Goal: Task Accomplishment & Management: Complete application form

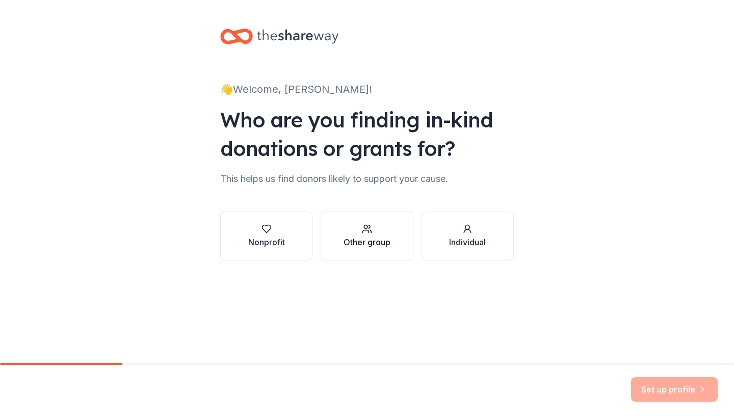
click at [371, 253] on button "Other group" at bounding box center [367, 235] width 92 height 49
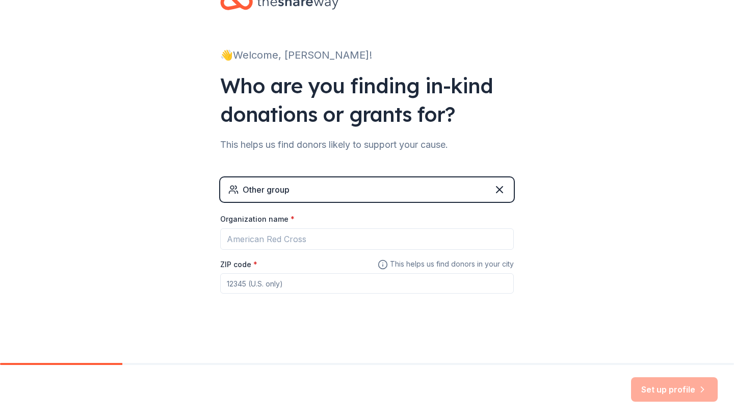
scroll to position [34, 0]
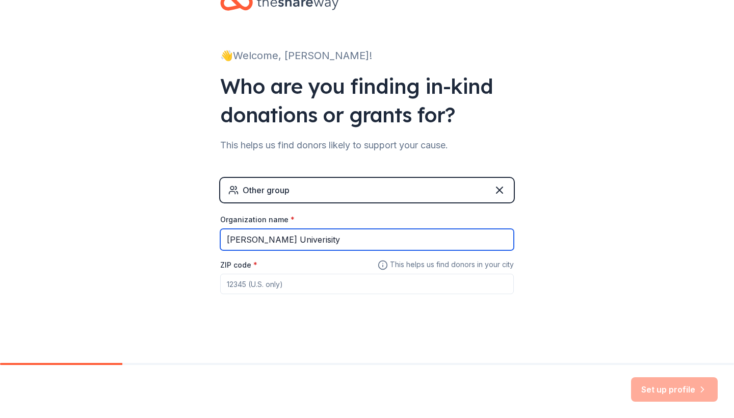
drag, startPoint x: 298, startPoint y: 245, endPoint x: 281, endPoint y: 239, distance: 17.4
click at [281, 239] on input "Jessup Univerisity" at bounding box center [367, 239] width 294 height 21
type input "Jessup University"
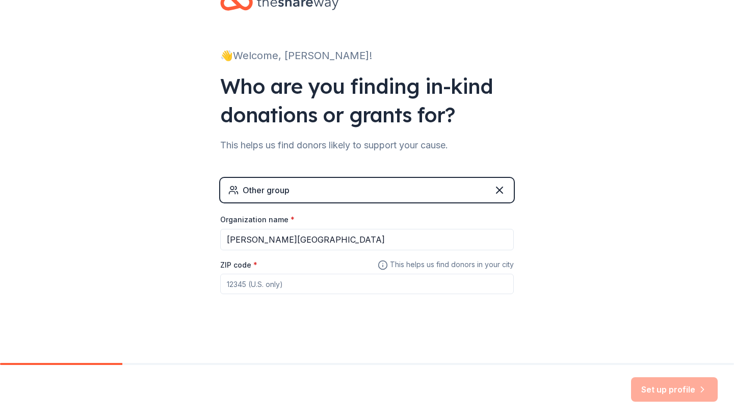
click at [265, 275] on input "ZIP code *" at bounding box center [367, 284] width 294 height 20
type input "95765"
click at [610, 238] on div "👋 Welcome, Natalie! Who are you finding in-kind donations or grants for? This h…" at bounding box center [367, 164] width 734 height 397
click at [665, 393] on button "Set up profile" at bounding box center [674, 389] width 87 height 24
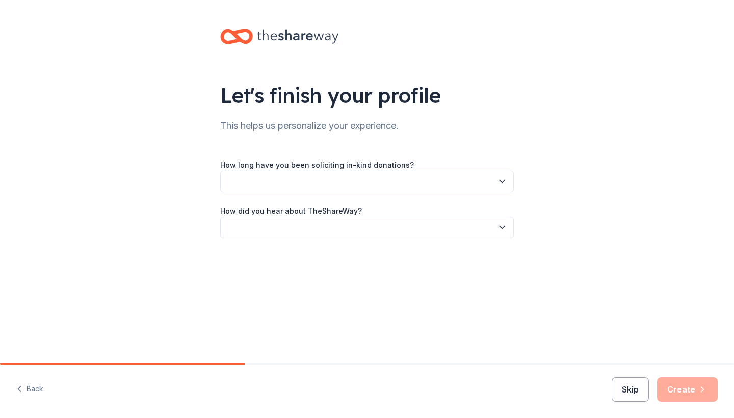
click at [407, 180] on button "button" at bounding box center [367, 181] width 294 height 21
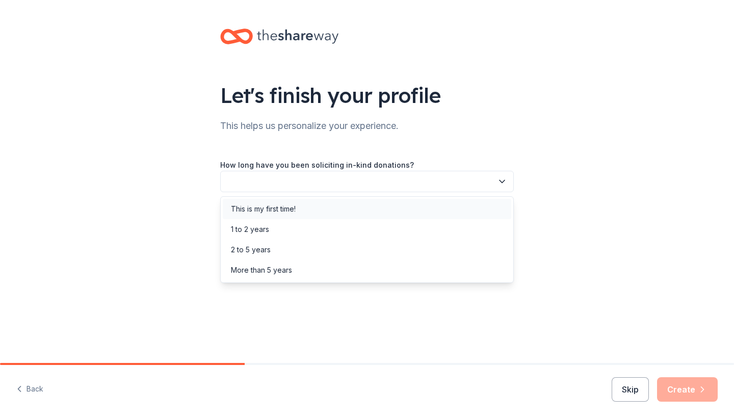
click at [346, 207] on div "This is my first time!" at bounding box center [367, 209] width 288 height 20
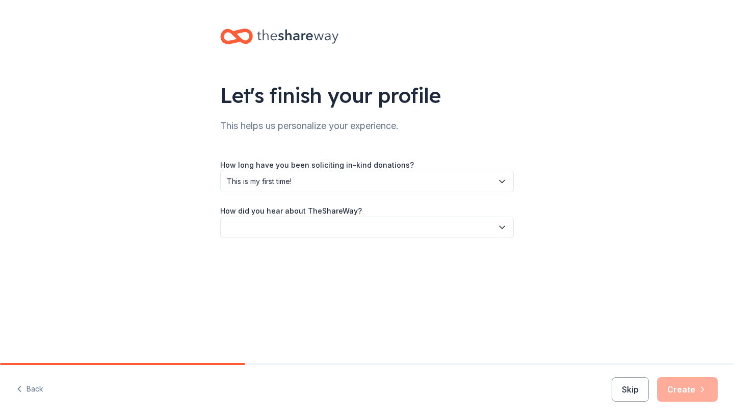
click at [335, 228] on button "button" at bounding box center [367, 227] width 294 height 21
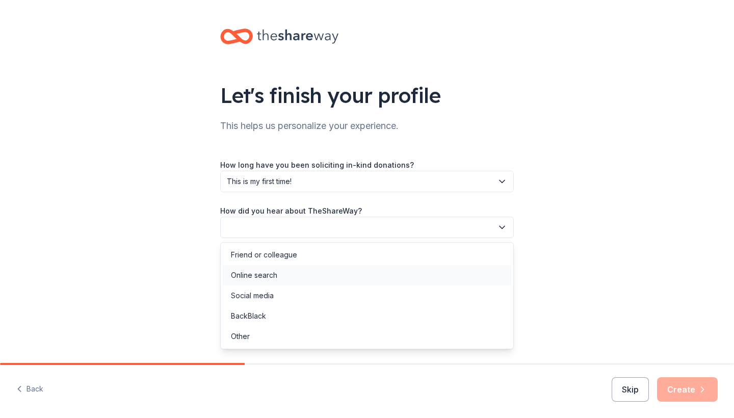
click at [299, 273] on div "Online search" at bounding box center [367, 275] width 288 height 20
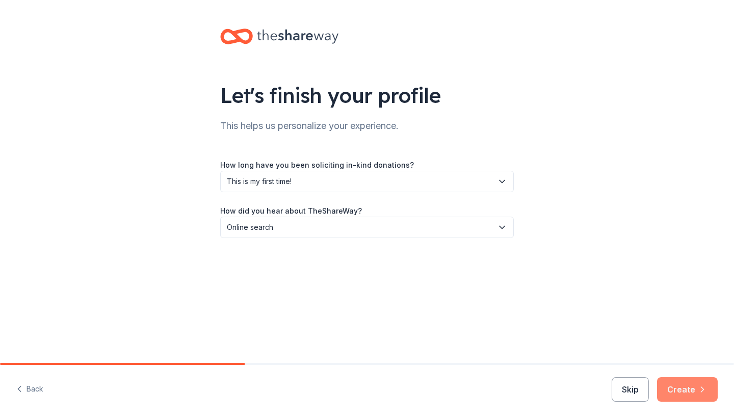
click at [688, 390] on button "Create" at bounding box center [687, 389] width 61 height 24
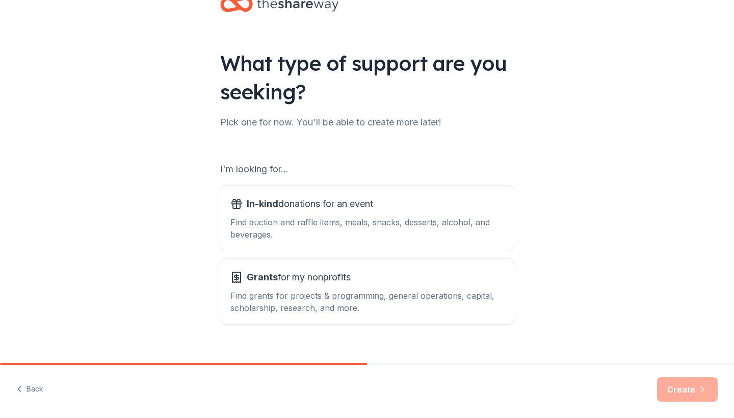
scroll to position [34, 0]
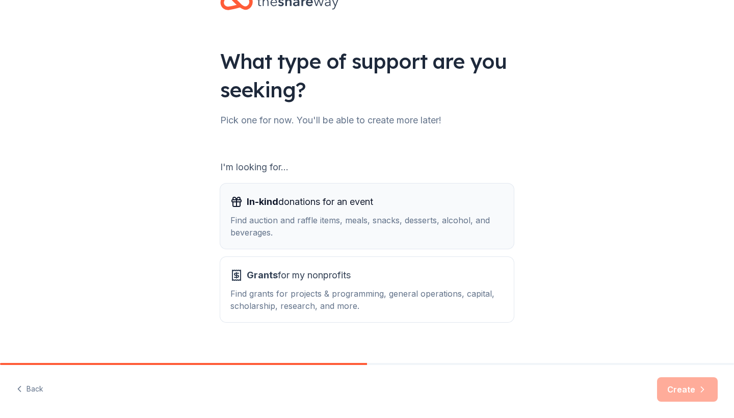
click at [393, 218] on div "Find auction and raffle items, meals, snacks, desserts, alcohol, and beverages." at bounding box center [366, 226] width 273 height 24
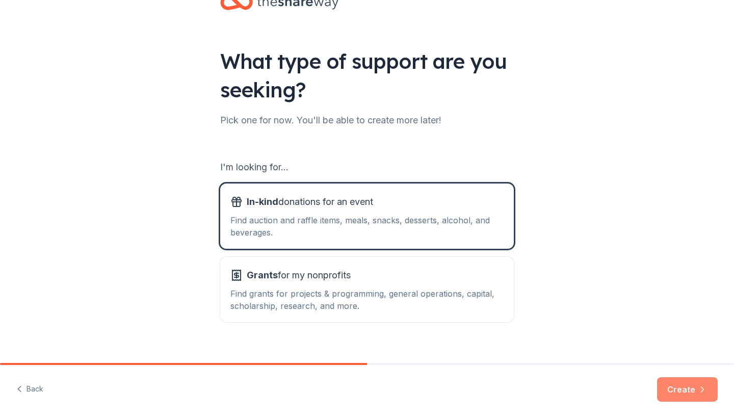
click at [684, 392] on button "Create" at bounding box center [687, 389] width 61 height 24
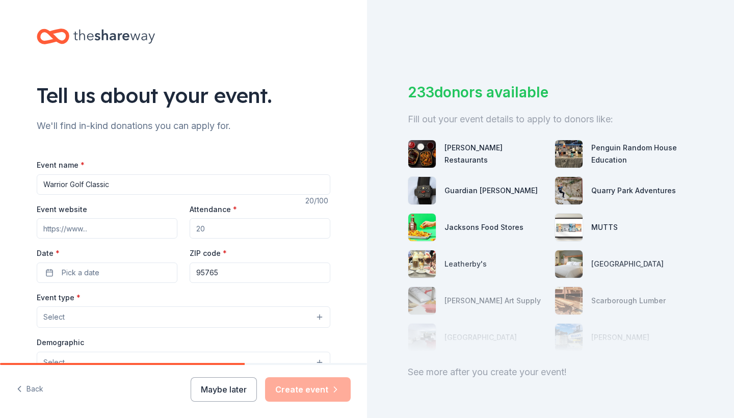
type input "Warrior Golf Classic"
click at [102, 228] on input "Event website" at bounding box center [107, 228] width 141 height 20
click at [103, 224] on input "Event website" at bounding box center [107, 228] width 141 height 20
paste input "https://jessupathletics.com"
type input "https://jessupathletics.com"
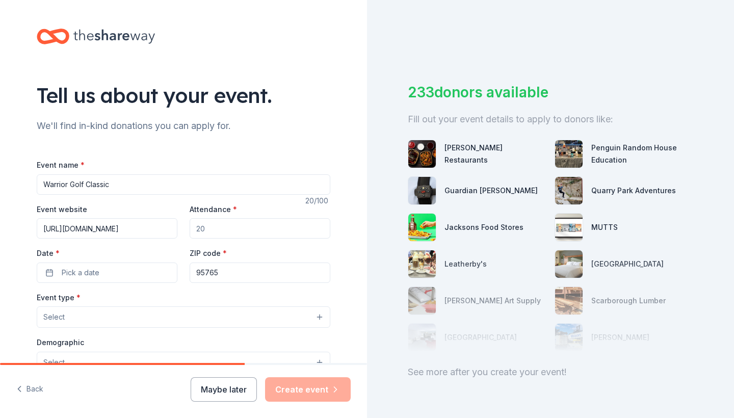
click at [223, 227] on input "Attendance *" at bounding box center [260, 228] width 141 height 20
type input "120"
click at [95, 272] on span "Pick a date" at bounding box center [81, 272] width 38 height 12
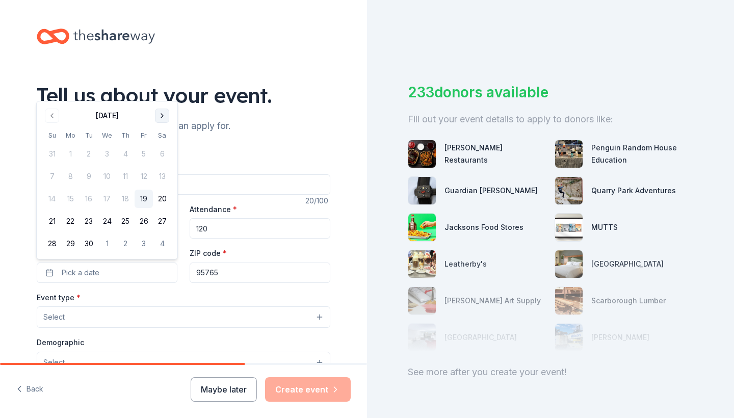
click at [164, 115] on button "Go to next month" at bounding box center [162, 116] width 14 height 14
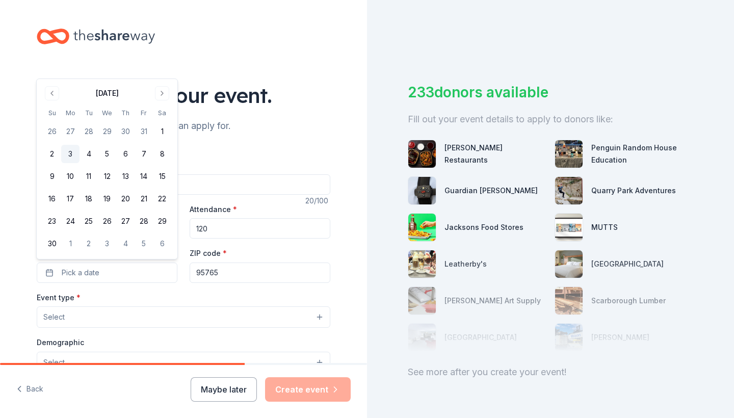
click at [70, 154] on button "3" at bounding box center [70, 154] width 18 height 18
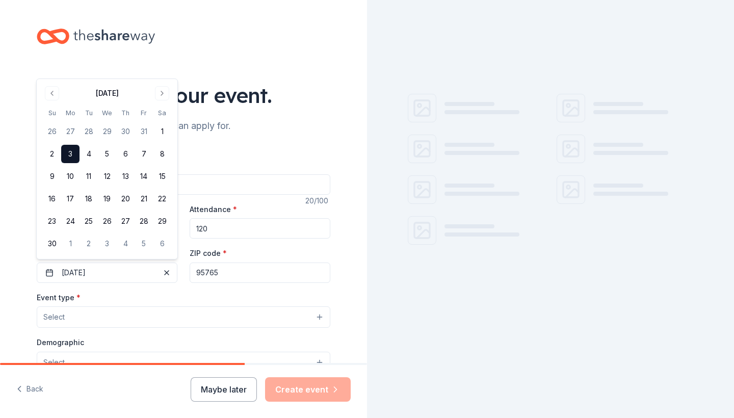
click at [261, 250] on div "ZIP code * 95765" at bounding box center [260, 265] width 141 height 36
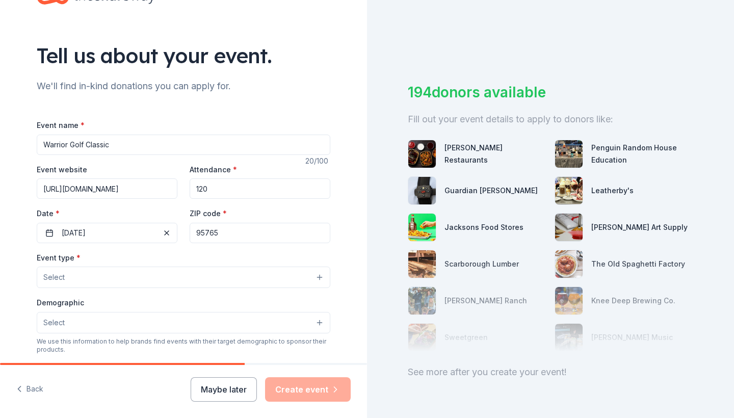
scroll to position [40, 0]
click at [125, 271] on button "Select" at bounding box center [184, 276] width 294 height 21
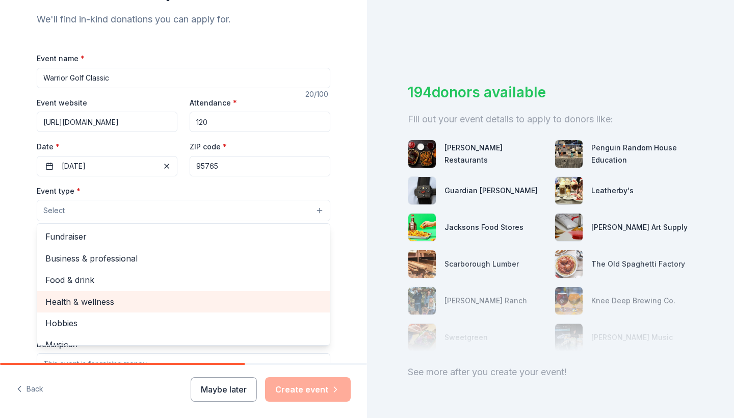
scroll to position [0, 0]
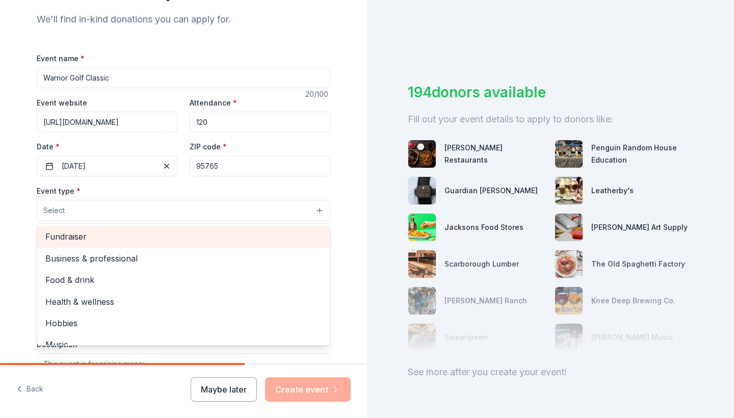
click at [106, 239] on span "Fundraiser" at bounding box center [183, 236] width 276 height 13
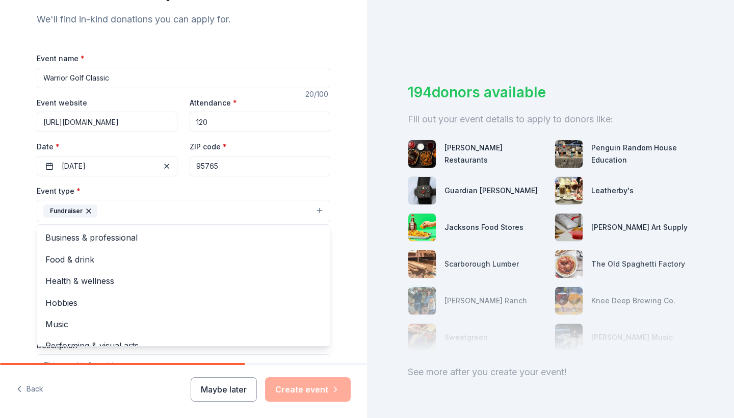
click at [21, 267] on div "Tell us about your event. We'll find in-kind donations you can apply for. Event…" at bounding box center [183, 233] width 326 height 679
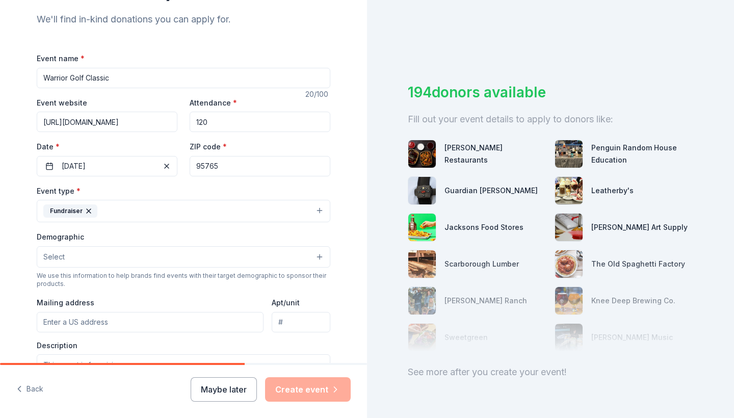
scroll to position [139, 0]
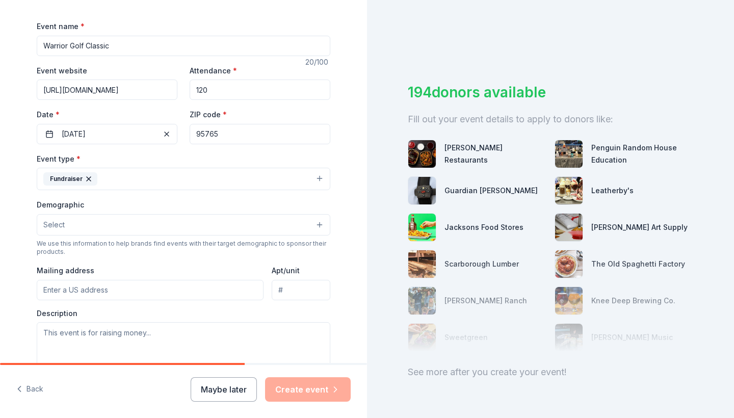
click at [94, 226] on button "Select" at bounding box center [184, 224] width 294 height 21
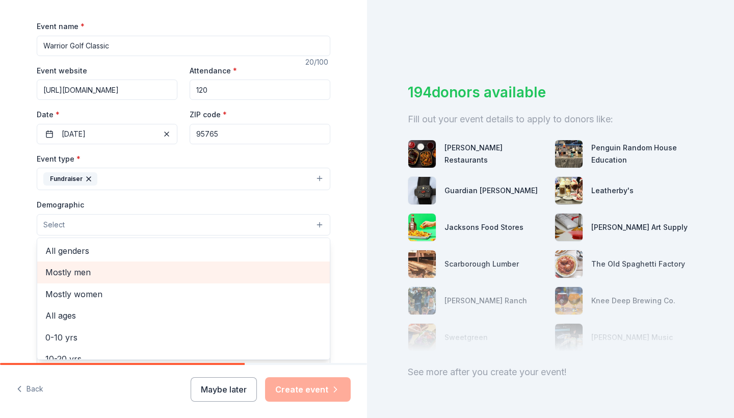
click at [96, 268] on span "Mostly men" at bounding box center [183, 271] width 276 height 13
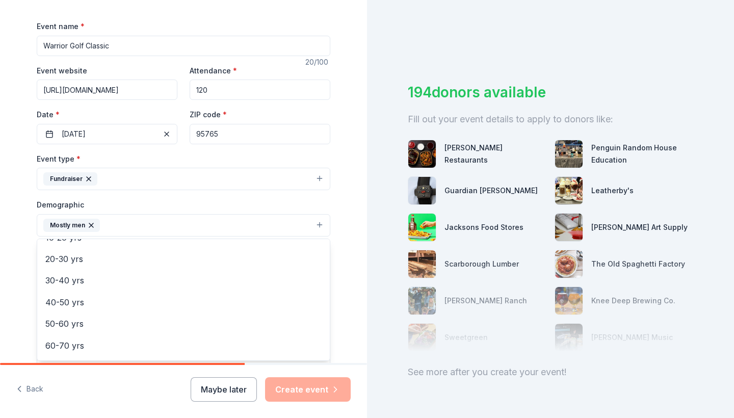
scroll to position [101, 0]
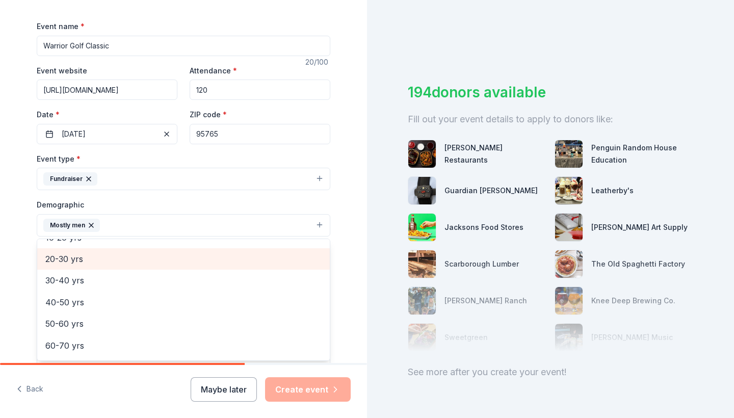
click at [90, 261] on span "20-30 yrs" at bounding box center [183, 258] width 276 height 13
click at [88, 260] on span "30-40 yrs" at bounding box center [183, 258] width 276 height 13
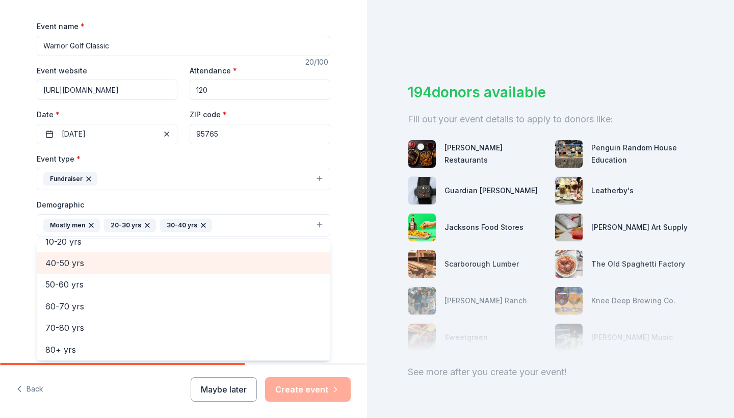
click at [87, 259] on span "40-50 yrs" at bounding box center [183, 262] width 276 height 13
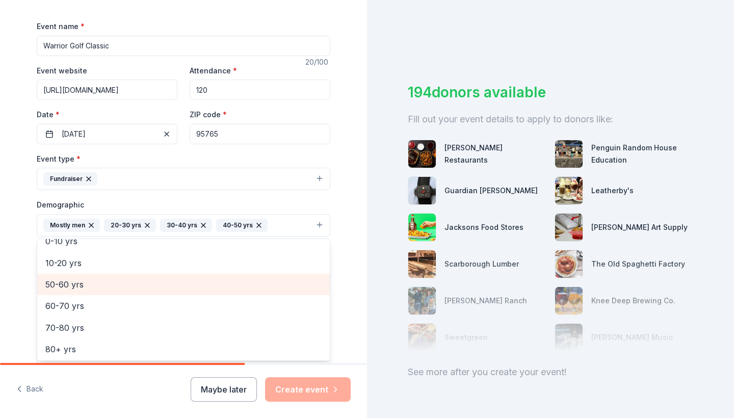
click at [79, 278] on span "50-60 yrs" at bounding box center [183, 284] width 276 height 13
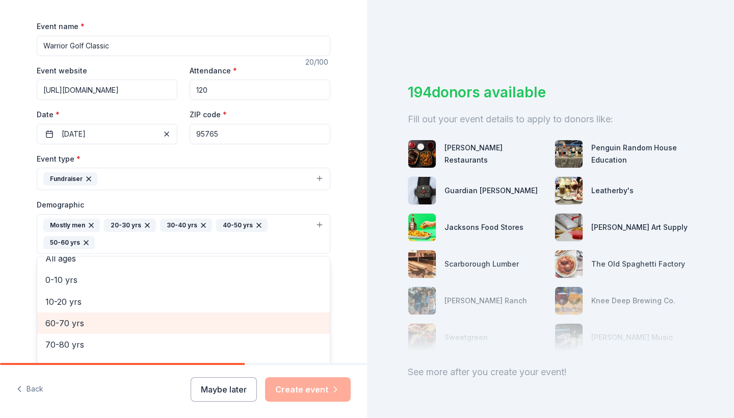
click at [72, 322] on span "60-70 yrs" at bounding box center [183, 322] width 276 height 13
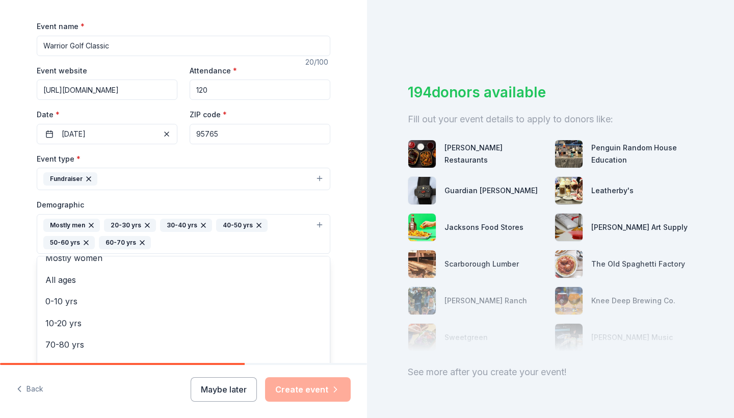
click at [9, 264] on div "Tell us about your event. We'll find in-kind donations you can apply for. Event…" at bounding box center [183, 210] width 367 height 698
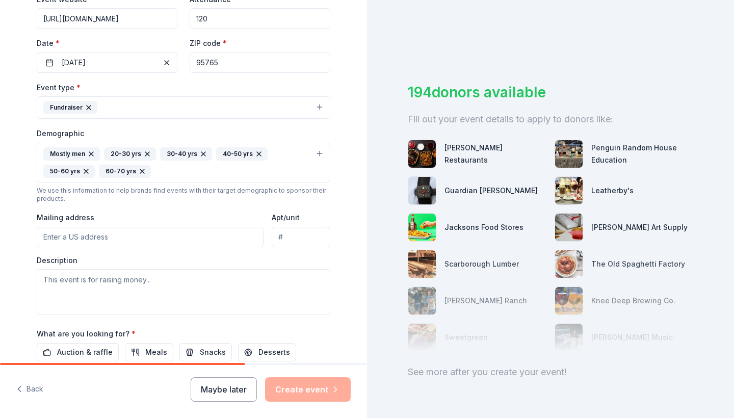
scroll to position [211, 0]
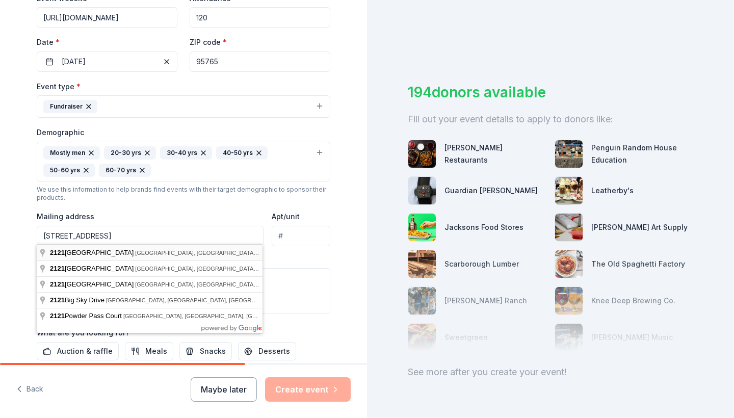
type input "2121 University Avenue, Rocklin, CA, 95765"
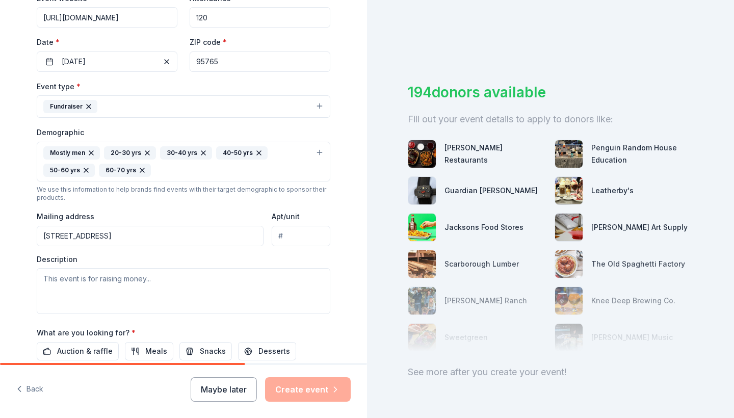
scroll to position [251, 0]
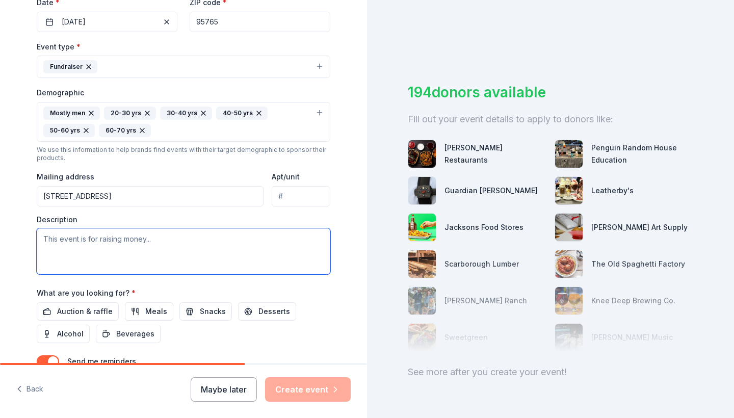
click at [92, 242] on textarea at bounding box center [184, 251] width 294 height 46
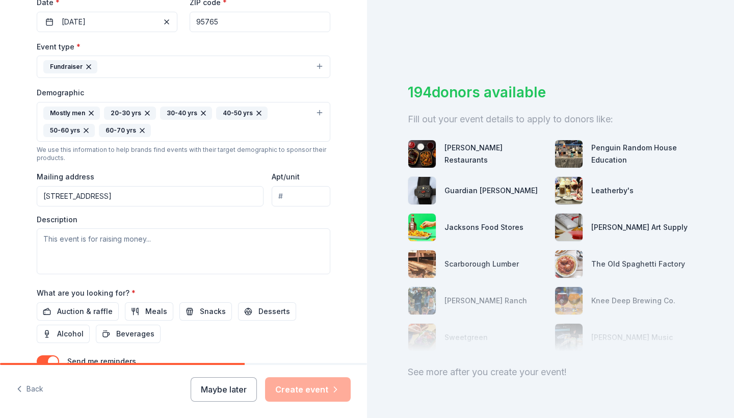
click at [278, 1] on div "ZIP code * 95765" at bounding box center [260, 14] width 141 height 36
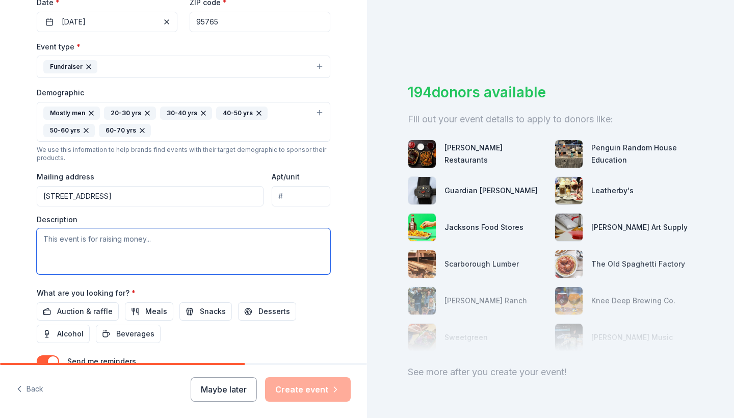
click at [130, 237] on textarea at bounding box center [184, 251] width 294 height 46
paste textarea "Hello, ​​I'm reaching out to see if you would be willing to donate gift cards, …"
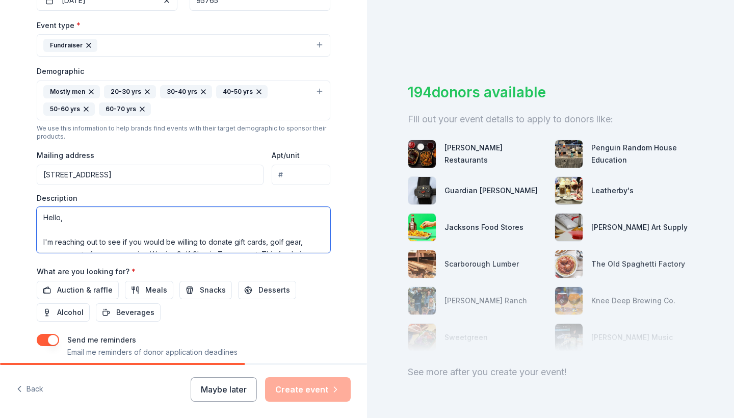
drag, startPoint x: 67, startPoint y: 230, endPoint x: 26, endPoint y: 213, distance: 44.3
click at [26, 213] on div "Tell us about your event. We'll find in-kind donations you can apply for. Event…" at bounding box center [183, 77] width 326 height 698
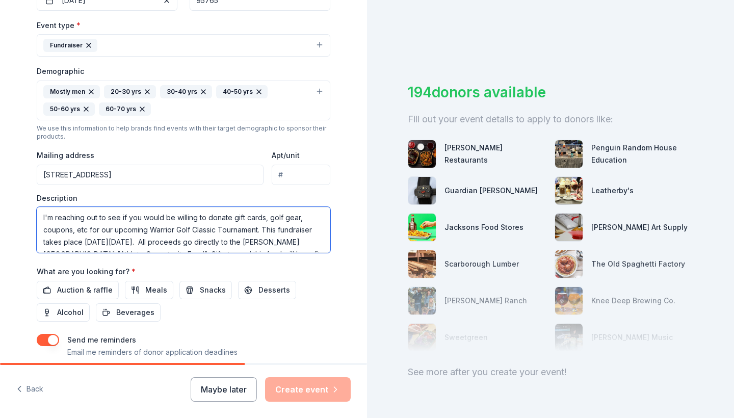
click at [43, 228] on textarea "​​I'm reaching out to see if you would be willing to donate gift cards, golf ge…" at bounding box center [184, 230] width 294 height 46
type textarea "​​I'm reaching out to see if you would be willing to donate gift cards, golf ge…"
click at [18, 226] on div "Tell us about your event. We'll find in-kind donations you can apply for. Event…" at bounding box center [183, 77] width 367 height 698
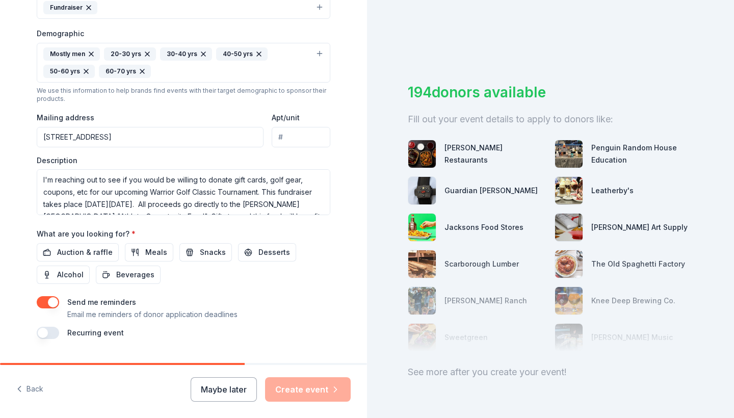
scroll to position [310, 0]
click at [91, 247] on span "Auction & raffle" at bounding box center [85, 252] width 56 height 12
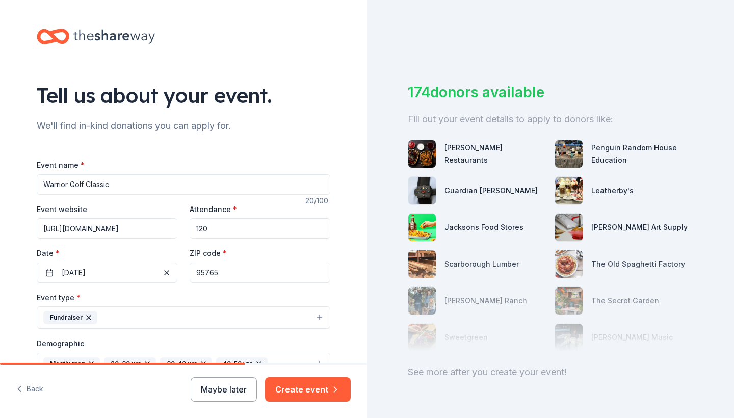
scroll to position [0, 0]
click at [327, 384] on button "Create event" at bounding box center [308, 389] width 86 height 24
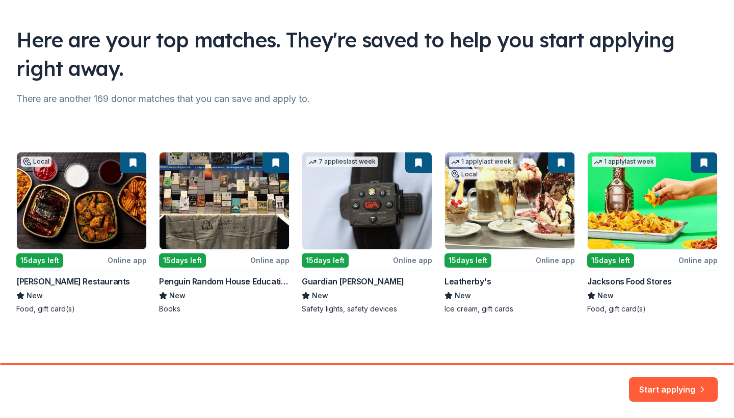
scroll to position [56, 0]
click at [689, 381] on button "Start applying" at bounding box center [673, 383] width 89 height 24
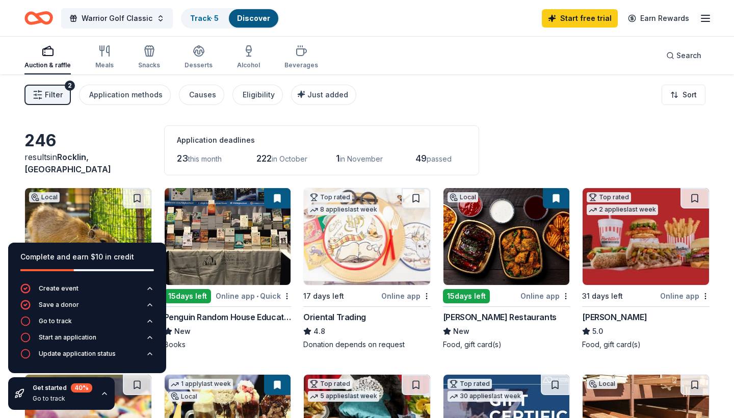
click at [529, 134] on div "246 results in Rocklin, CA Application deadlines 23 this month 222 in October 1…" at bounding box center [366, 150] width 685 height 50
click at [685, 59] on span "Search" at bounding box center [688, 55] width 25 height 12
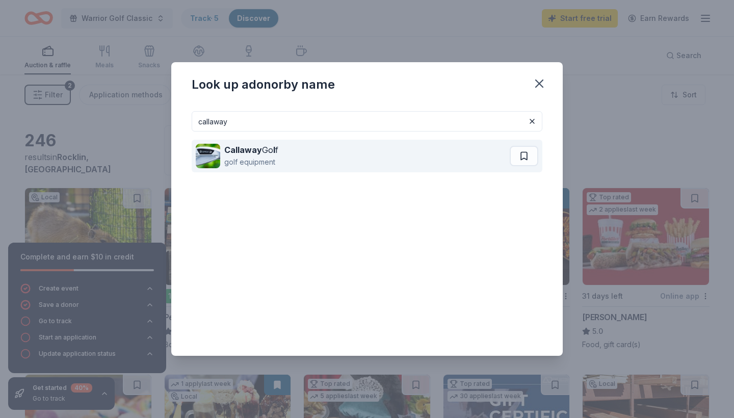
type input "callaway"
click at [312, 155] on div "Callaway Go l f golf equipment" at bounding box center [353, 156] width 314 height 33
click at [315, 153] on div "Callaway Go l f golf equipment" at bounding box center [353, 156] width 314 height 33
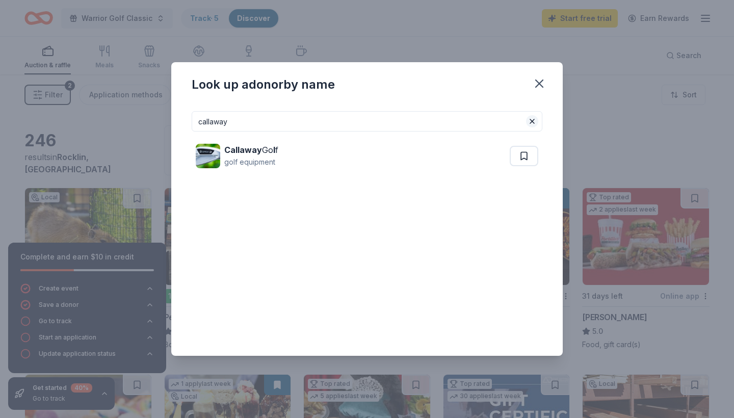
click at [534, 120] on button at bounding box center [532, 121] width 12 height 12
click at [469, 128] on input at bounding box center [367, 121] width 351 height 20
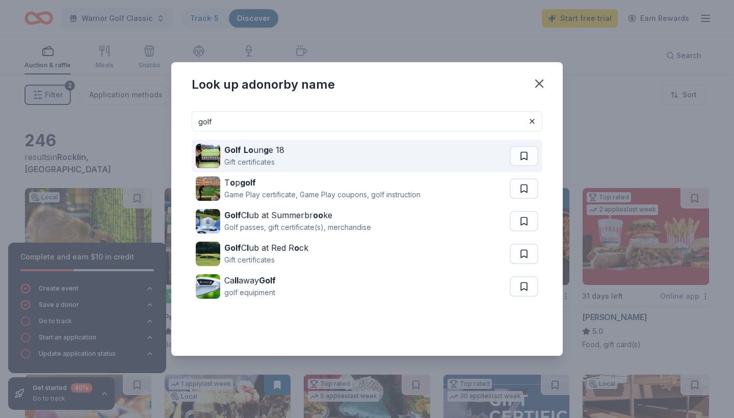
type input "golf"
click at [452, 164] on div "Golf Lo un g e 18 Gift certificates" at bounding box center [353, 156] width 314 height 33
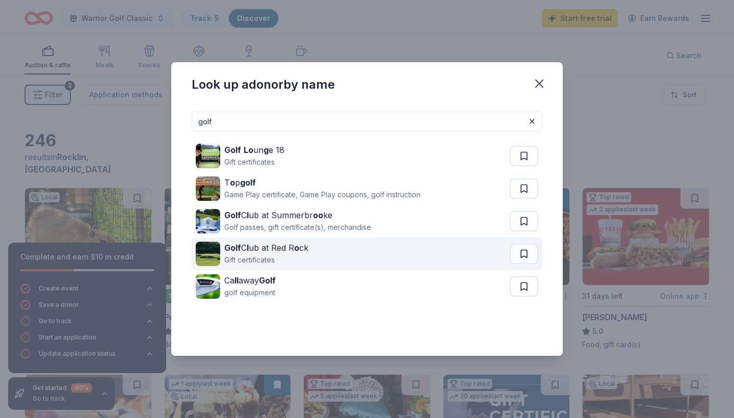
click at [299, 250] on strong "o" at bounding box center [296, 248] width 5 height 10
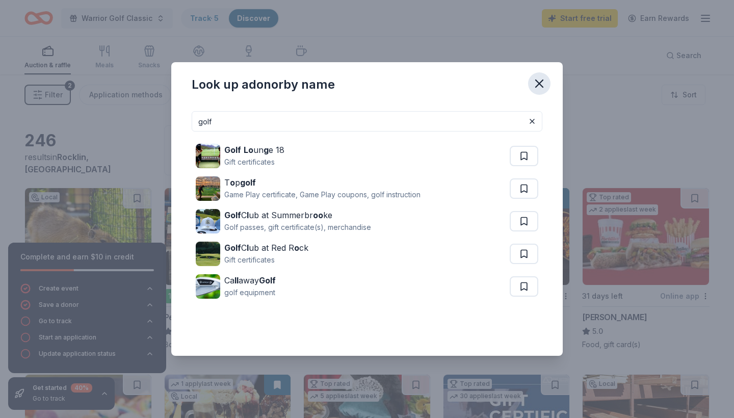
click at [544, 89] on icon "button" at bounding box center [539, 83] width 14 height 14
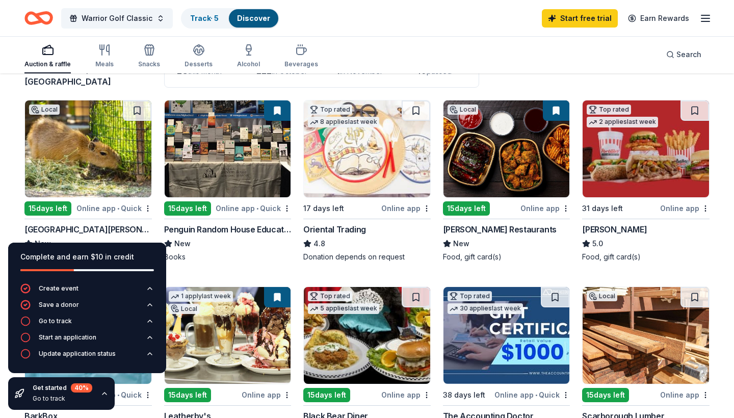
scroll to position [89, 0]
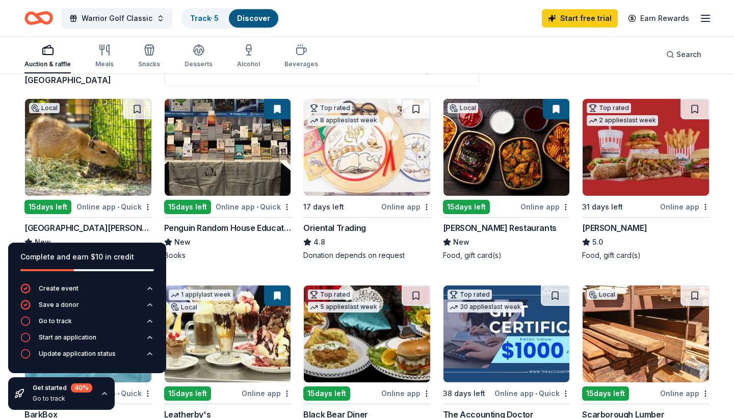
click at [508, 179] on img at bounding box center [506, 147] width 126 height 97
click at [707, 16] on icon "button" at bounding box center [705, 18] width 12 height 12
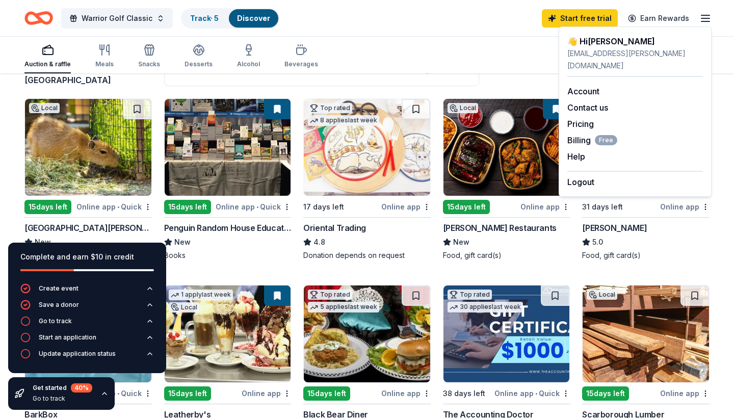
click at [510, 62] on div "Auction & raffle Meals Snacks Desserts Alcohol Beverages Search" at bounding box center [366, 55] width 685 height 38
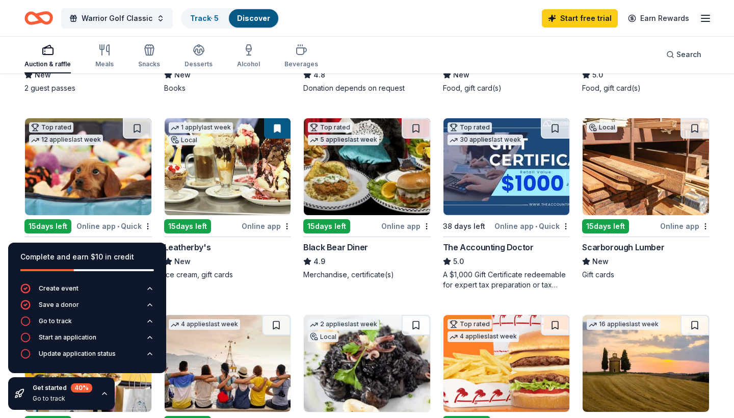
scroll to position [257, 0]
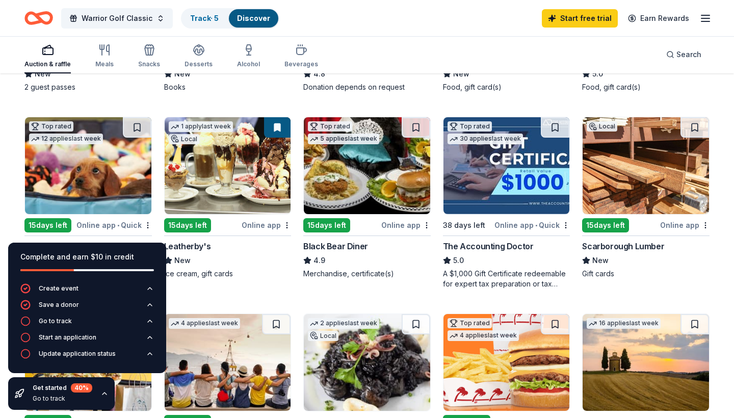
click at [225, 158] on img at bounding box center [228, 165] width 126 height 97
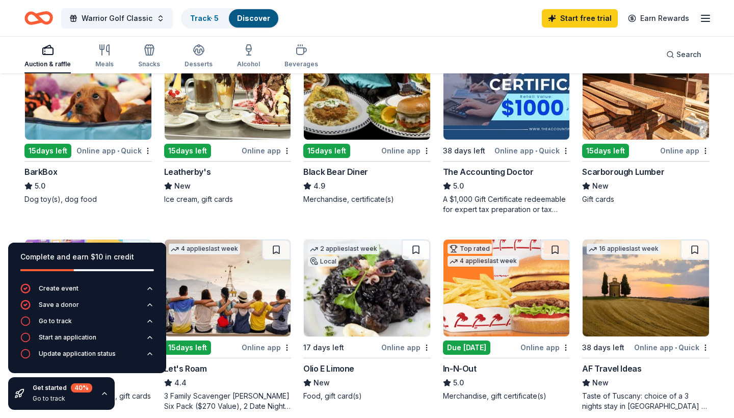
scroll to position [334, 0]
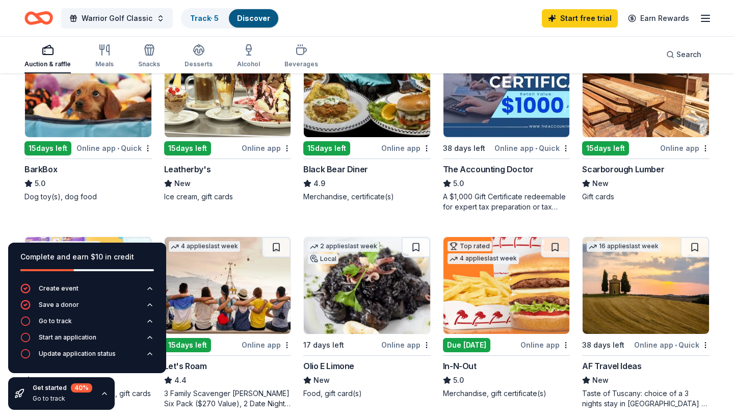
click at [493, 293] on img at bounding box center [506, 285] width 126 height 97
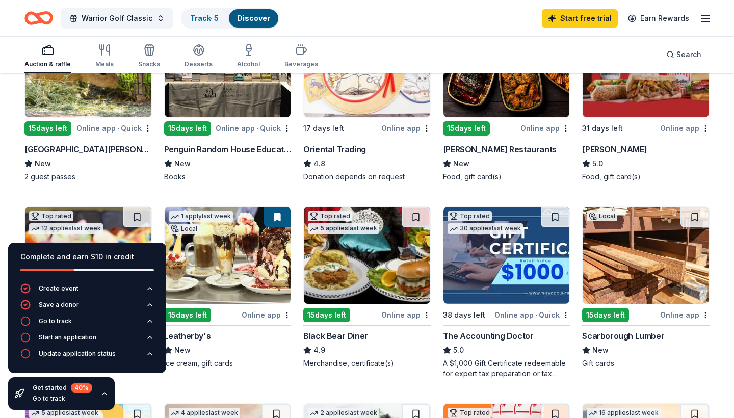
scroll to position [153, 0]
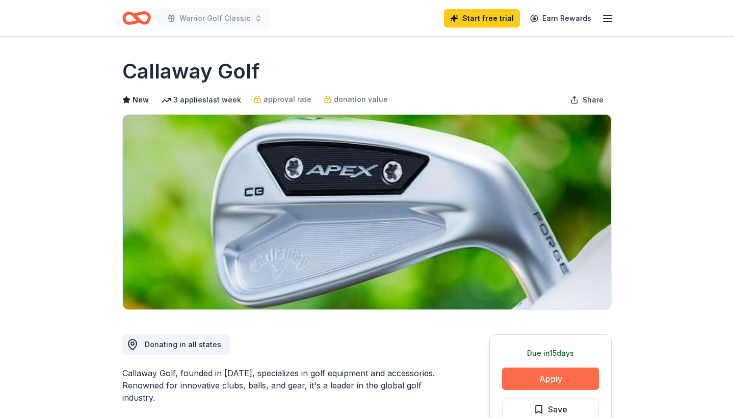
click at [550, 372] on button "Apply" at bounding box center [550, 378] width 97 height 22
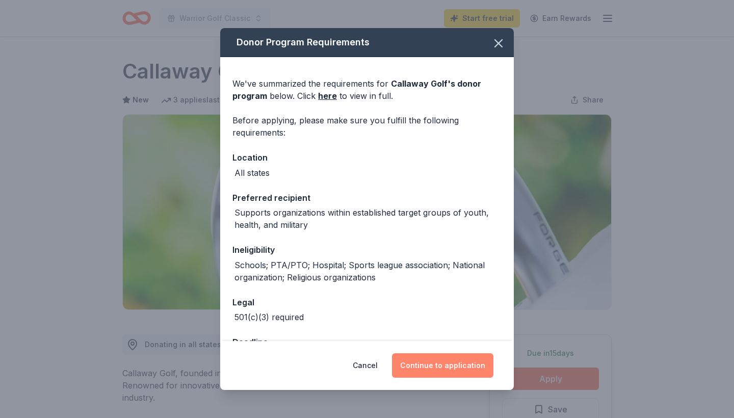
click at [474, 368] on button "Continue to application" at bounding box center [442, 365] width 101 height 24
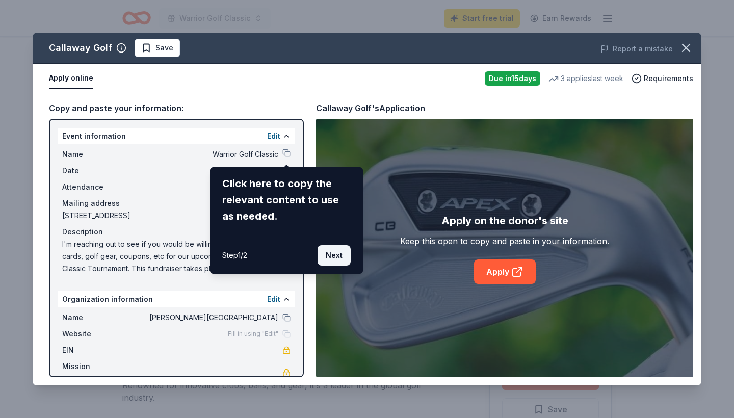
click at [336, 255] on button "Next" at bounding box center [333, 255] width 33 height 20
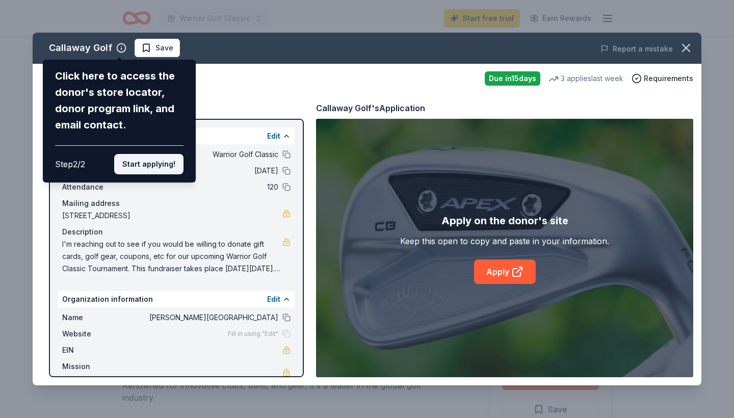
click at [158, 154] on button "Start applying!" at bounding box center [148, 164] width 69 height 20
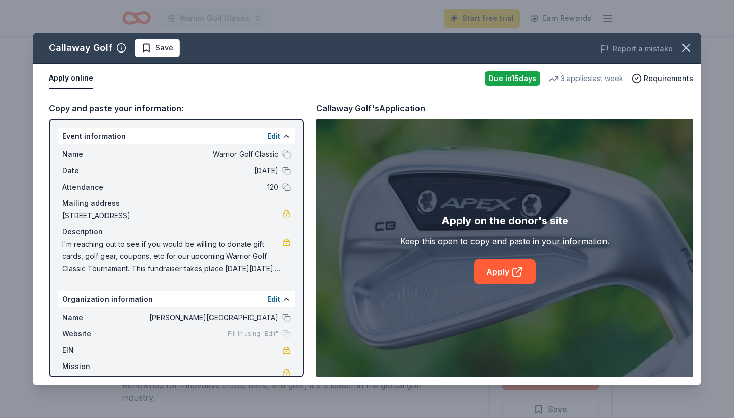
click at [287, 152] on div "Callaway Golf Save Report a mistake Apply online Due in 15 days 3 applies last …" at bounding box center [367, 209] width 669 height 353
click at [276, 134] on button "Edit" at bounding box center [273, 136] width 13 height 12
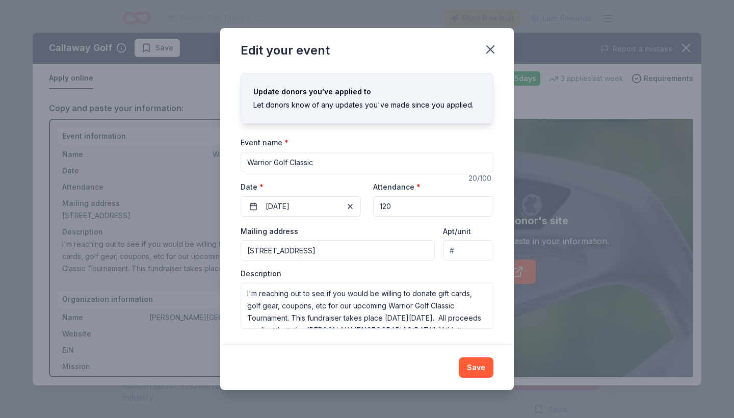
scroll to position [13, 0]
click at [477, 361] on button "Save" at bounding box center [476, 367] width 35 height 20
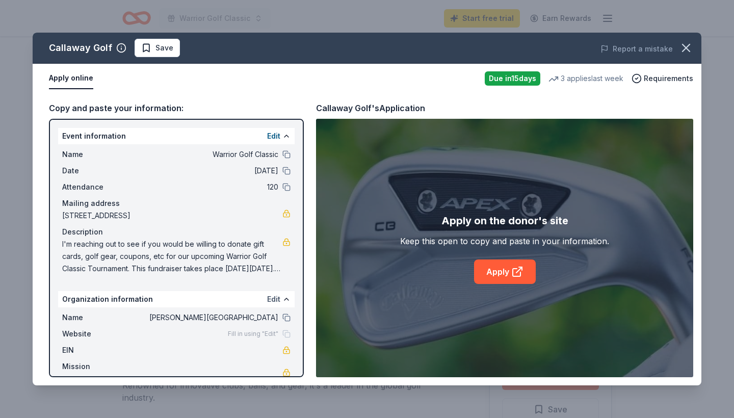
click at [275, 297] on button "Edit" at bounding box center [273, 299] width 13 height 12
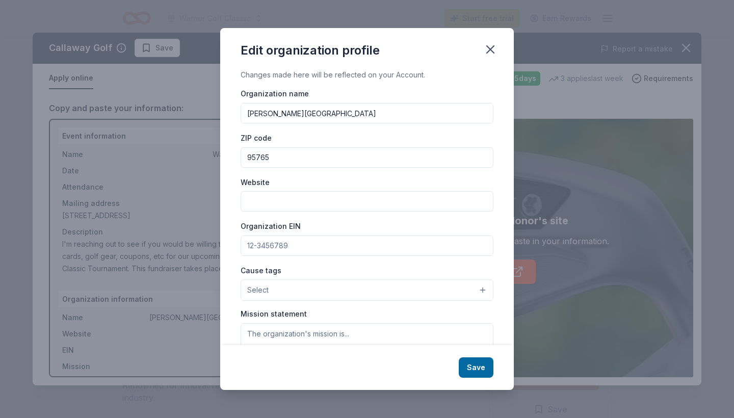
click at [278, 248] on input "Organization EIN" at bounding box center [367, 245] width 253 height 20
type input "[US_EMPLOYER_IDENTIFICATION_NUMBER]"
click at [282, 287] on button "Select" at bounding box center [367, 289] width 253 height 21
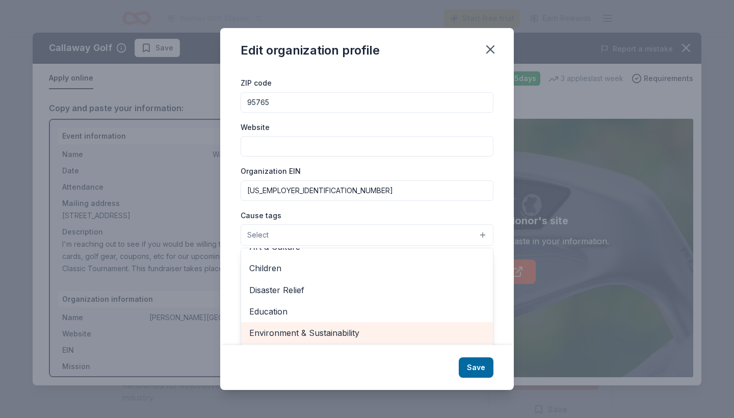
scroll to position [35, 0]
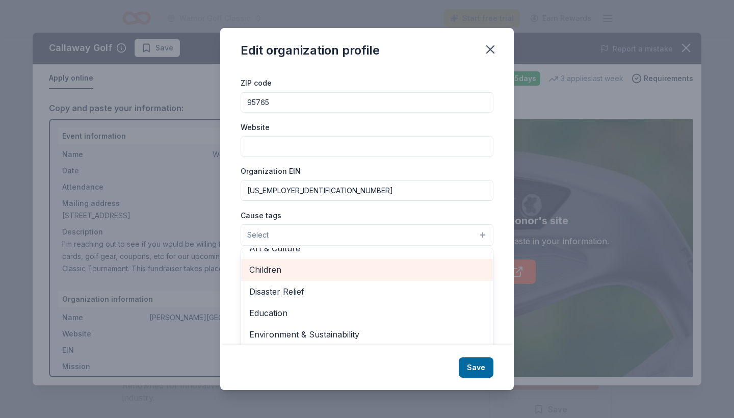
click at [279, 266] on span "Children" at bounding box center [366, 269] width 235 height 13
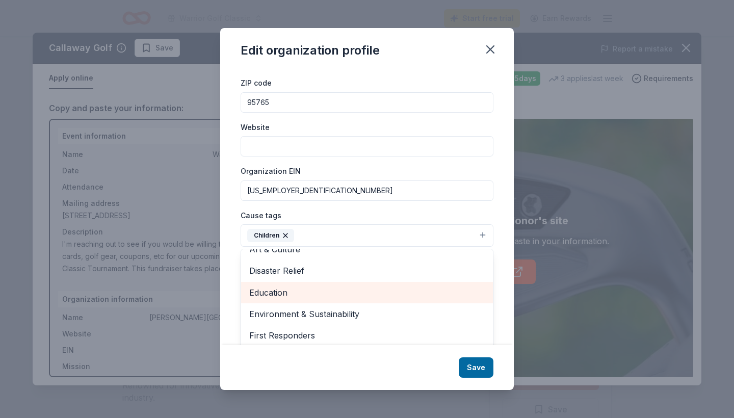
click at [287, 287] on span "Education" at bounding box center [366, 292] width 235 height 13
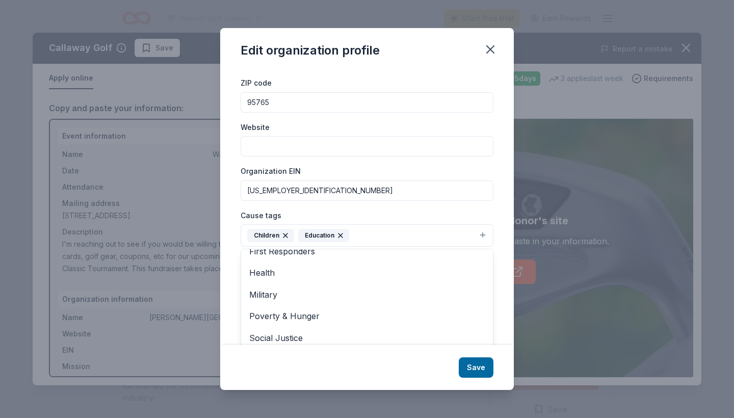
scroll to position [97, 0]
click at [229, 230] on div "Changes made here will be reflected on your Account. Organization name Jessup U…" at bounding box center [367, 207] width 294 height 276
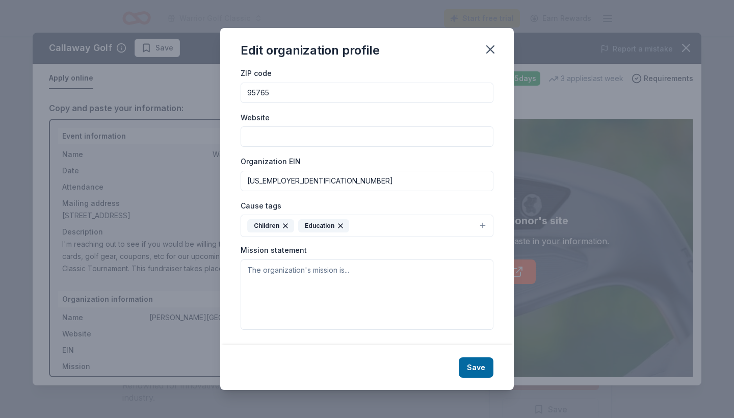
scroll to position [64, 0]
click at [318, 266] on textarea at bounding box center [367, 295] width 253 height 70
paste textarea "In partnership with the Church, the purpose of Jessup University is to educate …"
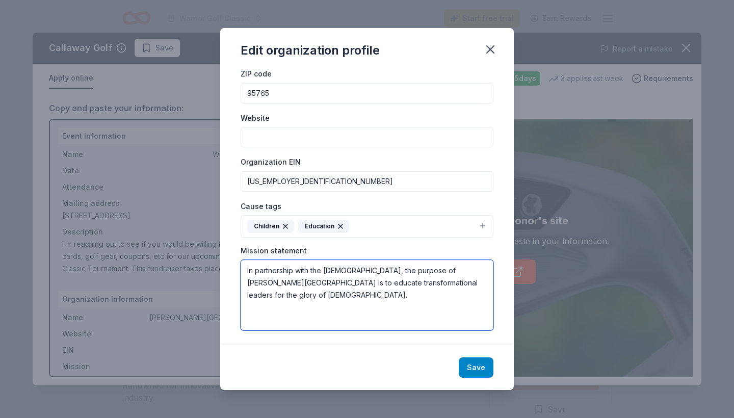
type textarea "In partnership with the Church, the purpose of Jessup University is to educate …"
click at [482, 362] on button "Save" at bounding box center [476, 367] width 35 height 20
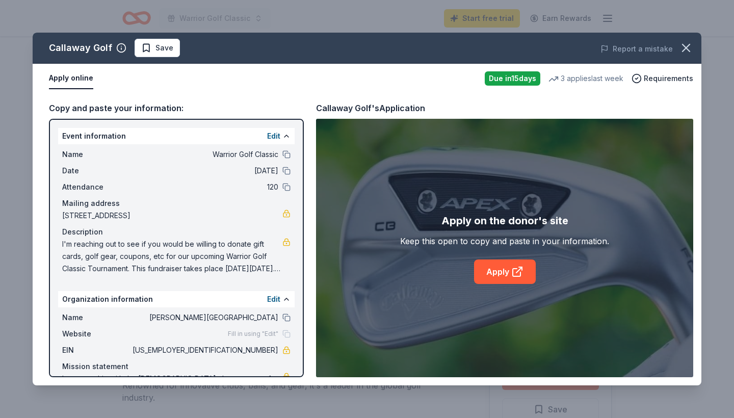
scroll to position [0, 0]
click at [495, 269] on link "Apply" at bounding box center [505, 271] width 62 height 24
click at [500, 270] on link "Apply" at bounding box center [505, 271] width 62 height 24
click at [492, 274] on link "Apply" at bounding box center [505, 271] width 62 height 24
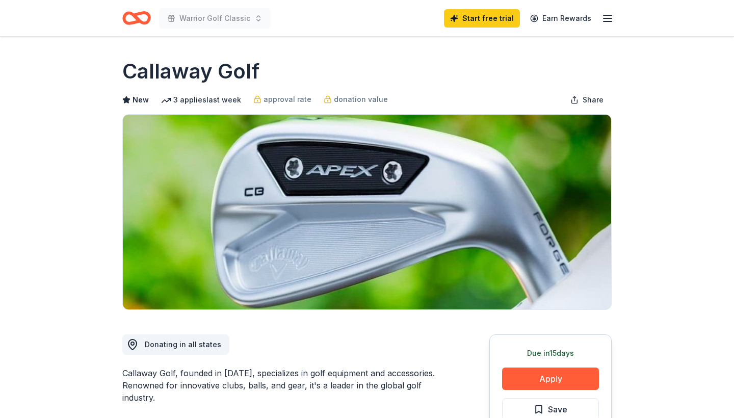
click at [550, 367] on button "Apply" at bounding box center [550, 378] width 97 height 22
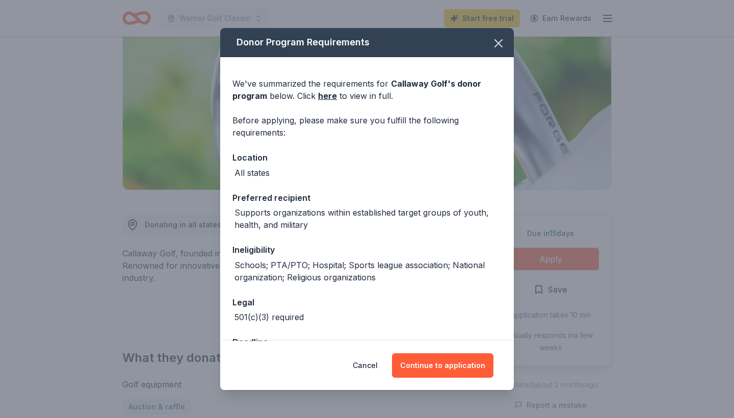
scroll to position [120, 0]
click at [446, 366] on button "Continue to application" at bounding box center [442, 365] width 101 height 24
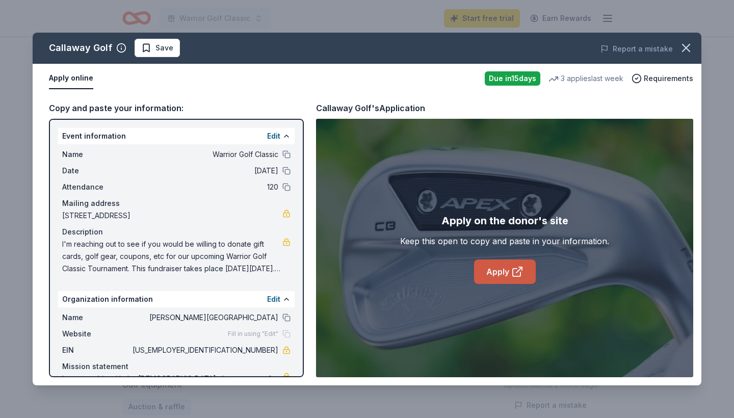
click at [502, 271] on link "Apply" at bounding box center [505, 271] width 62 height 24
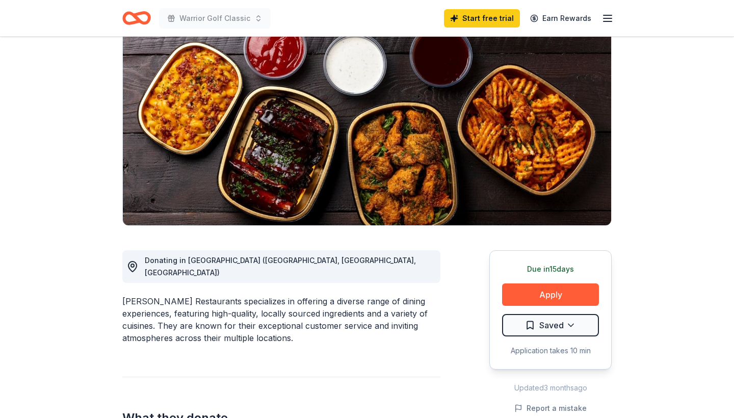
scroll to position [85, 0]
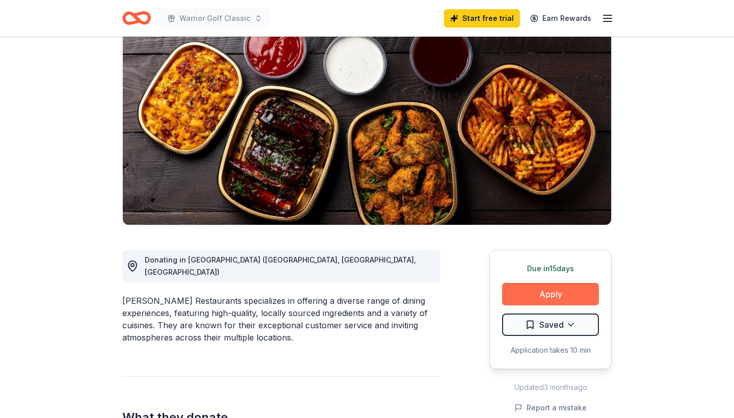
click at [529, 292] on button "Apply" at bounding box center [550, 294] width 97 height 22
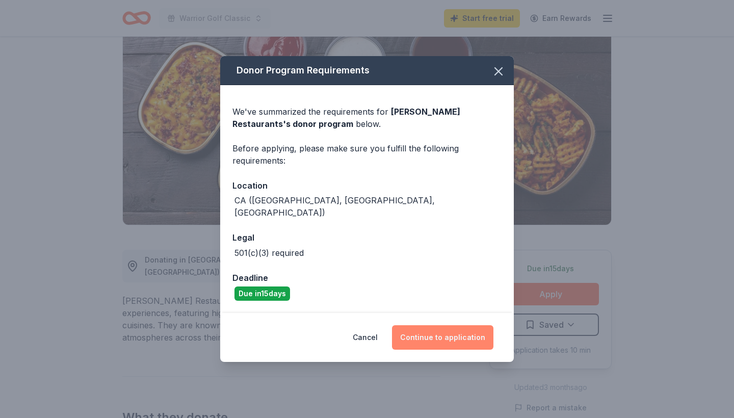
click at [459, 332] on button "Continue to application" at bounding box center [442, 337] width 101 height 24
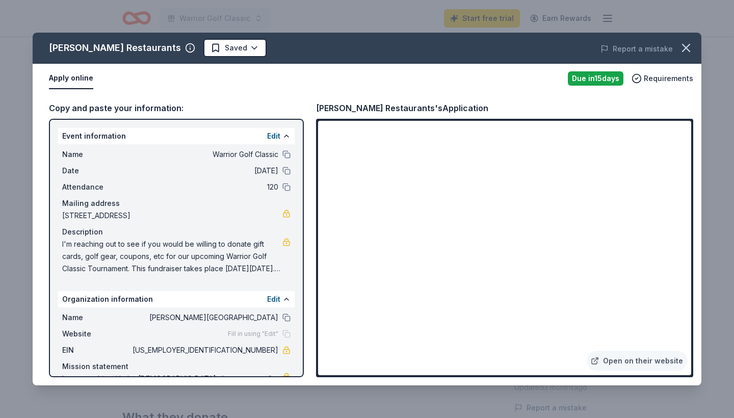
scroll to position [33, 0]
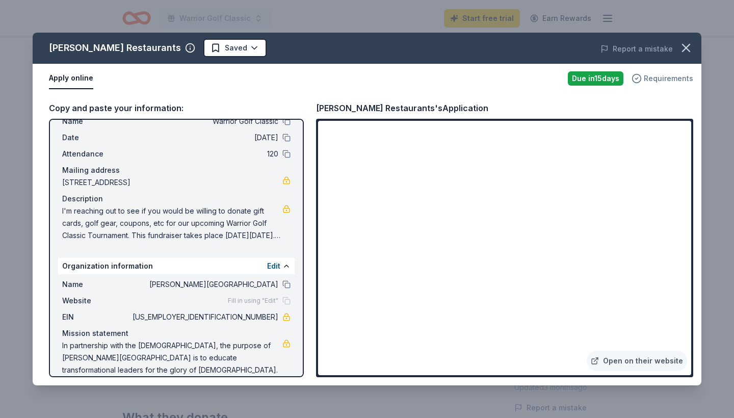
click at [669, 77] on span "Requirements" at bounding box center [668, 78] width 49 height 12
click at [690, 49] on icon "button" at bounding box center [686, 48] width 14 height 14
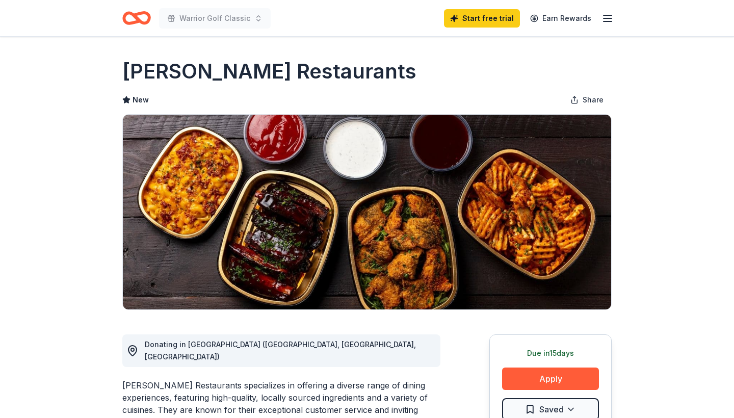
scroll to position [0, 0]
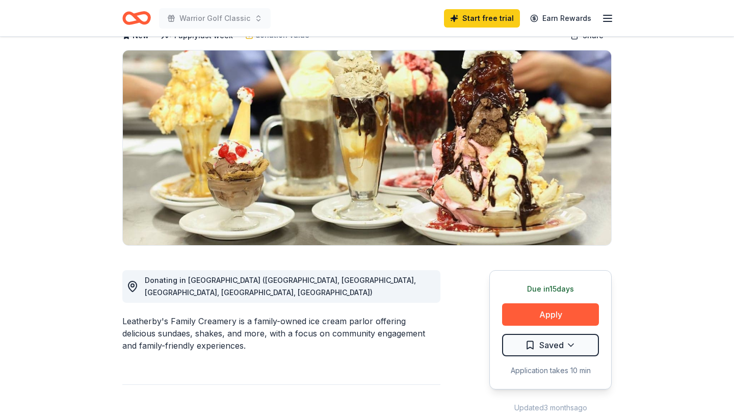
scroll to position [65, 0]
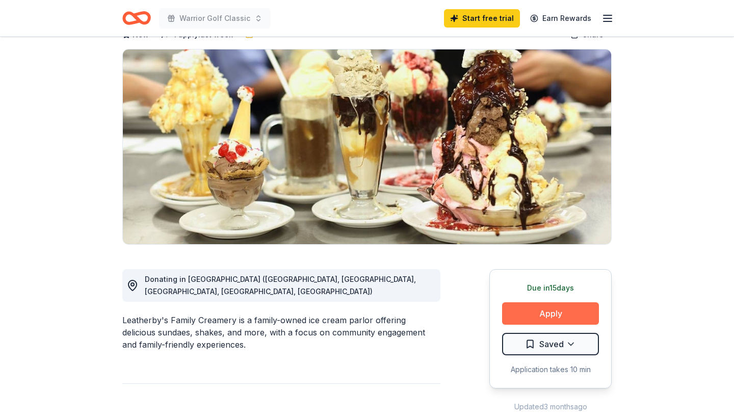
click at [526, 310] on button "Apply" at bounding box center [550, 313] width 97 height 22
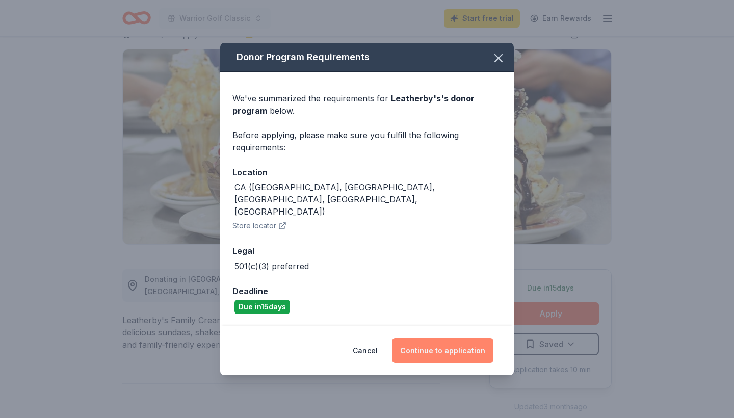
click at [458, 339] on button "Continue to application" at bounding box center [442, 350] width 101 height 24
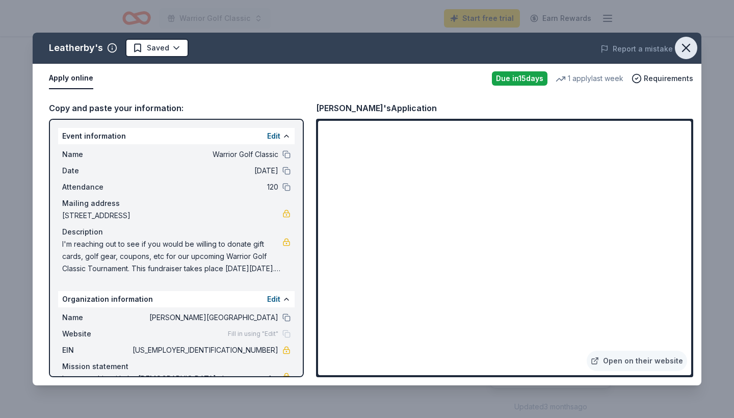
click at [688, 48] on icon "button" at bounding box center [686, 48] width 14 height 14
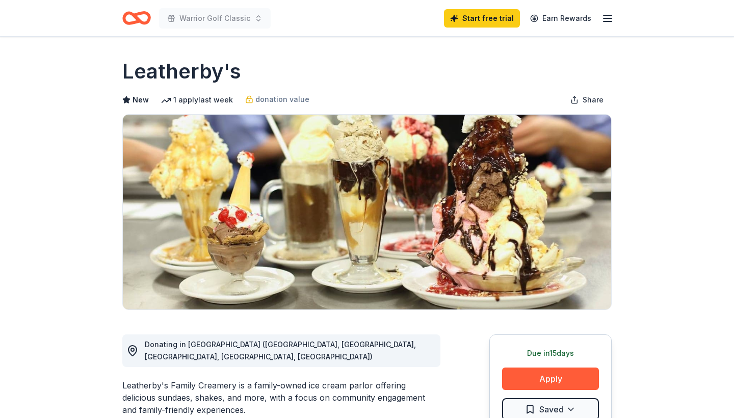
scroll to position [0, 0]
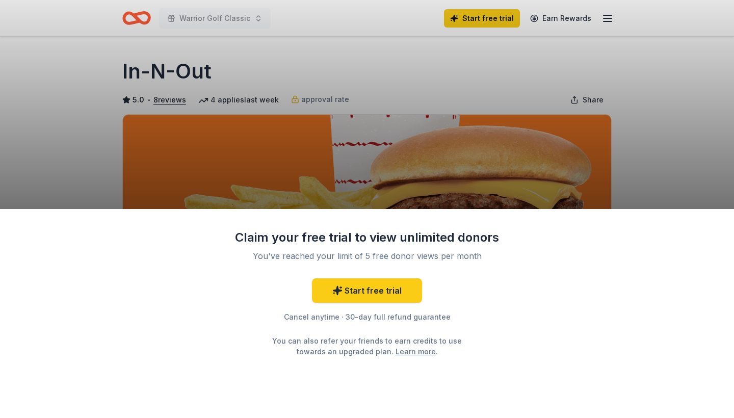
click at [537, 198] on div "Claim your free trial to view unlimited donors You've reached your limit of 5 f…" at bounding box center [367, 209] width 734 height 418
